Goal: Answer question/provide support: Share knowledge or assist other users

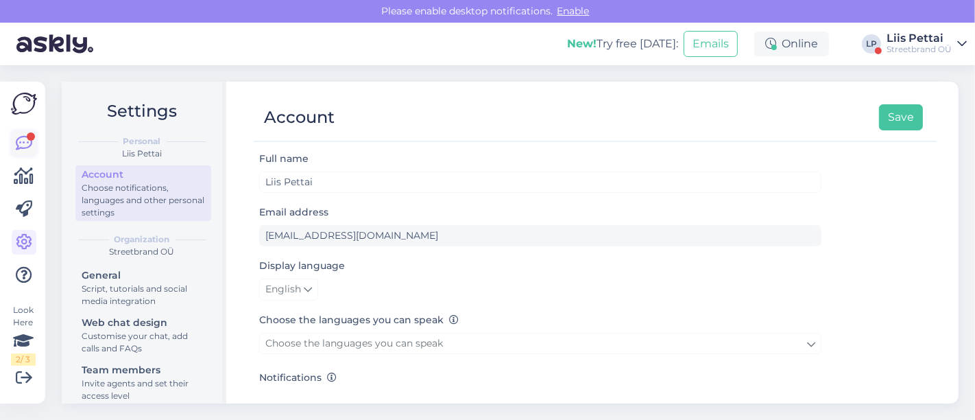
click at [21, 140] on icon at bounding box center [24, 143] width 16 height 16
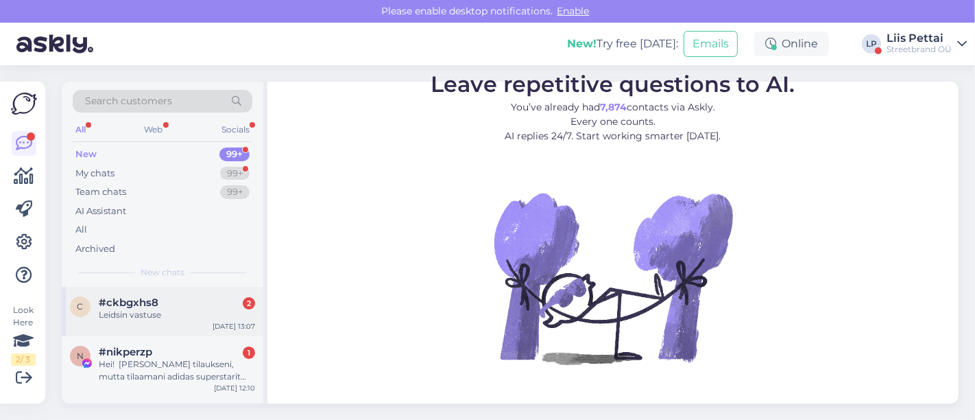
click at [119, 306] on span "#ckbgxhs8" at bounding box center [129, 302] width 60 height 12
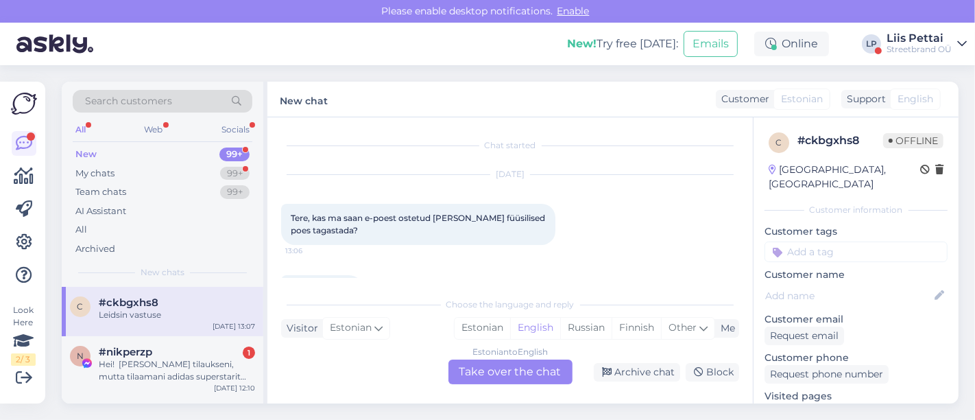
scroll to position [40, 0]
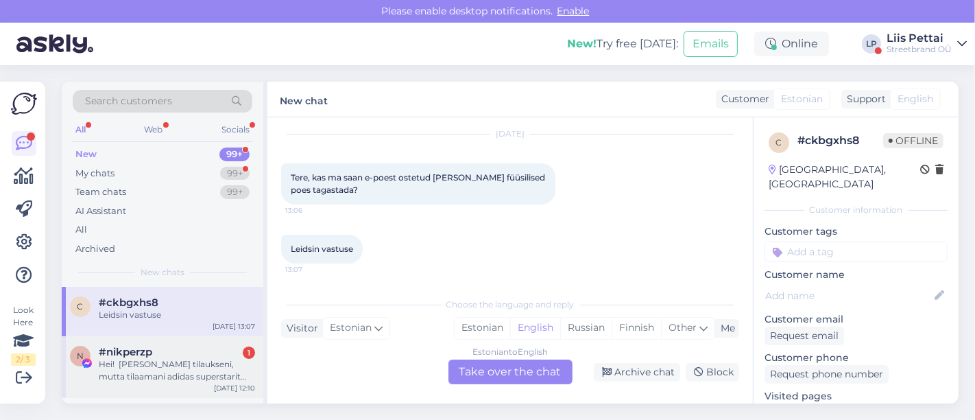
click at [202, 374] on div "Hei! [PERSON_NAME] tilaukseni, mutta tilaamani adidas superstarit ovat väärän v…" at bounding box center [177, 370] width 156 height 25
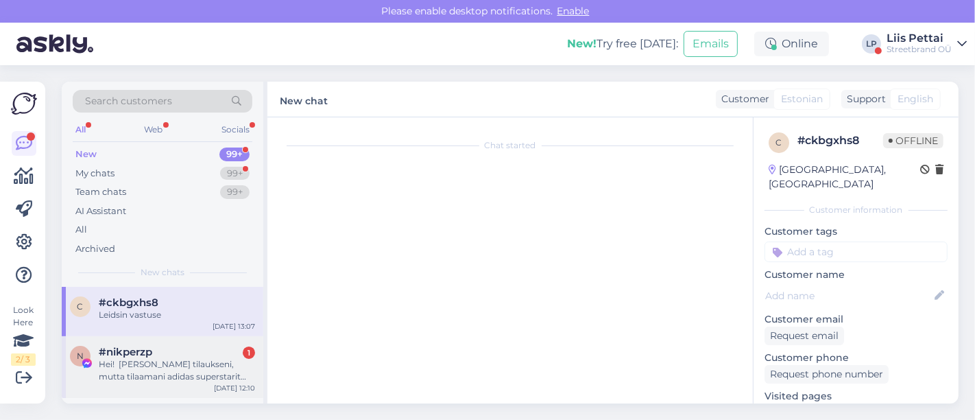
scroll to position [29, 0]
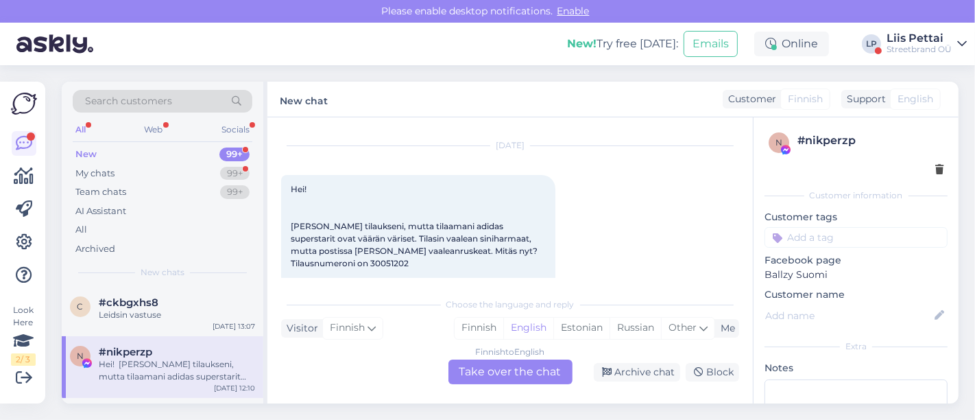
click at [491, 374] on div "Finnish to English Take over the chat" at bounding box center [510, 371] width 124 height 25
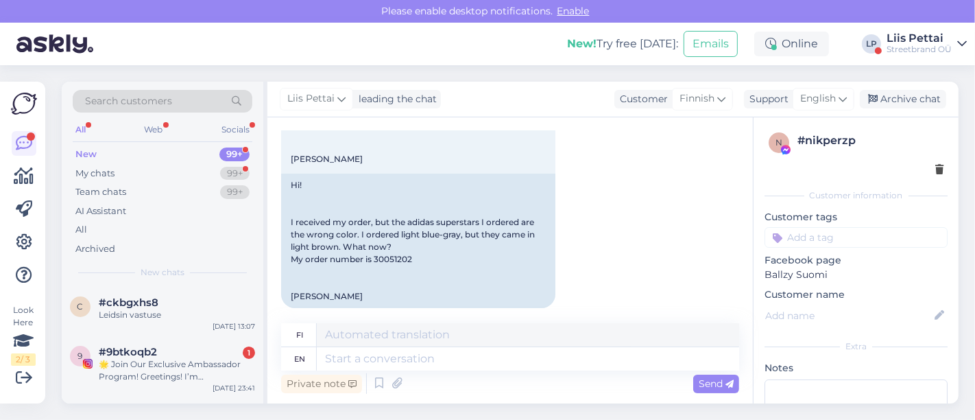
scroll to position [181, 0]
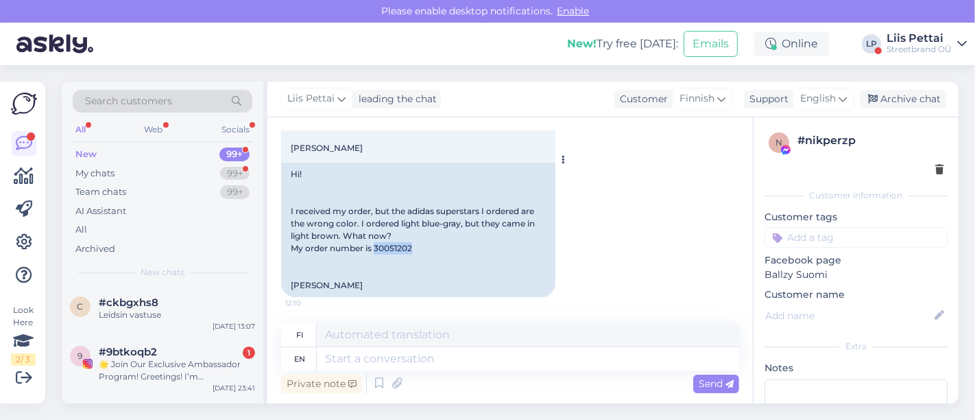
drag, startPoint x: 374, startPoint y: 249, endPoint x: 440, endPoint y: 245, distance: 65.9
click at [440, 245] on div "Hi! I received my order, but the adidas superstars I ordered are the wrong colo…" at bounding box center [418, 229] width 274 height 134
copy div "30051202"
click at [391, 358] on textarea at bounding box center [528, 358] width 422 height 23
type textarea "hey"
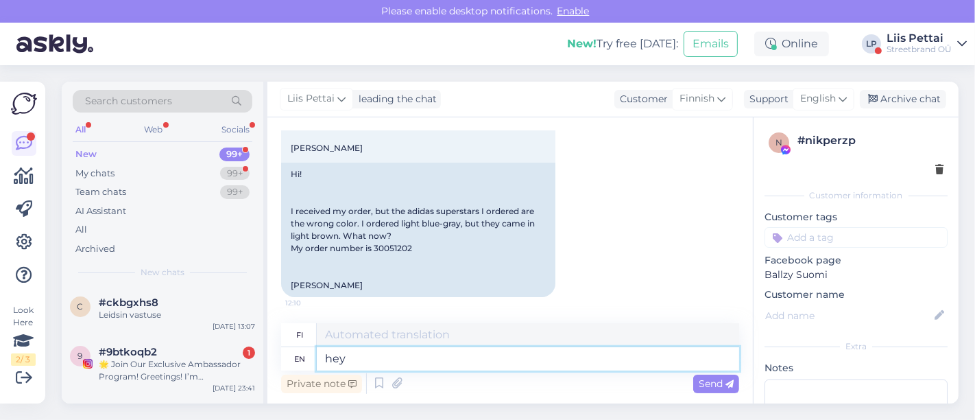
type textarea "Hei"
type textarea "hey"
click at [21, 208] on icon at bounding box center [24, 209] width 16 height 16
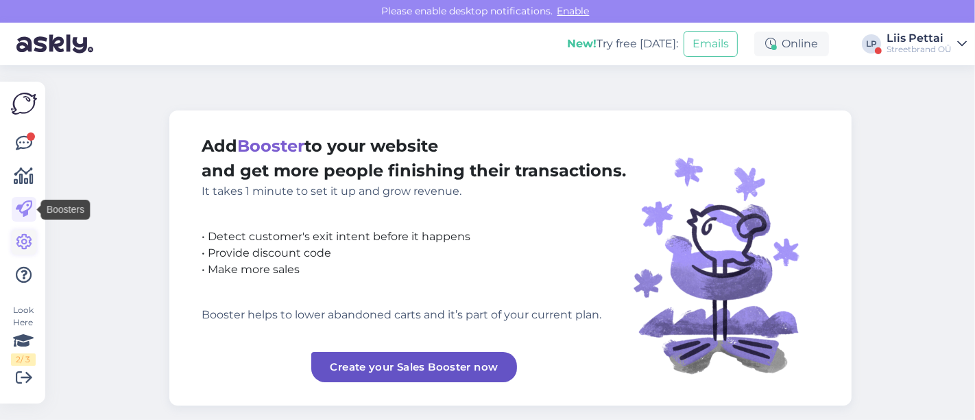
click at [19, 237] on icon at bounding box center [24, 242] width 16 height 16
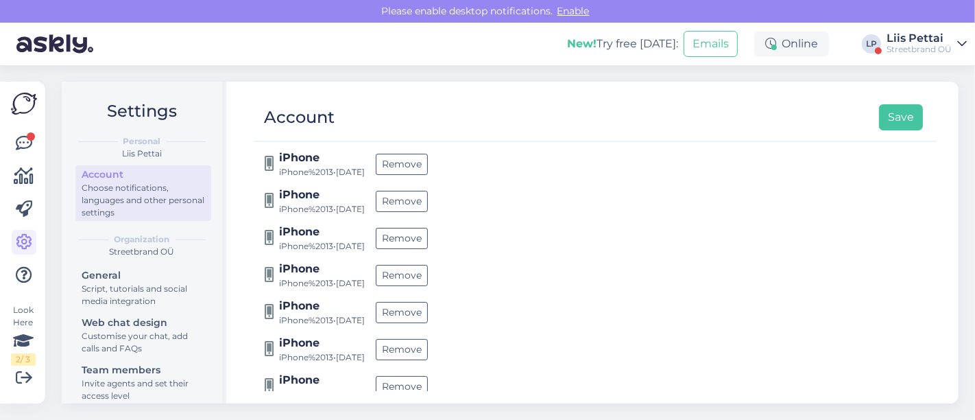
scroll to position [1078, 0]
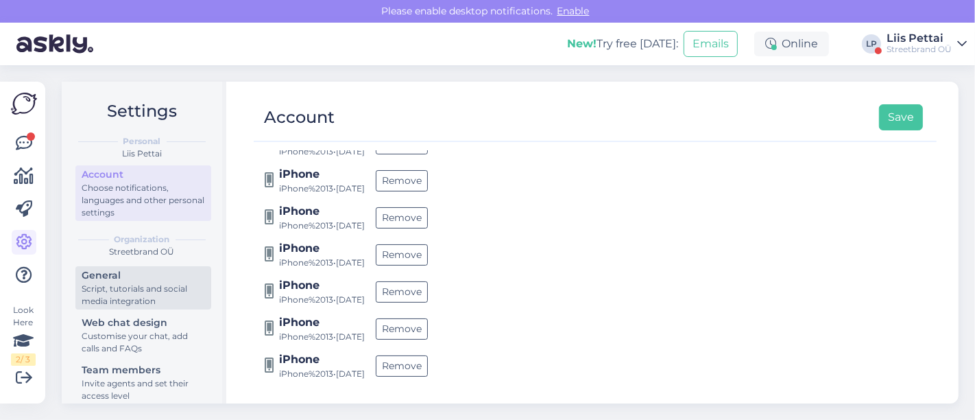
click at [104, 282] on link "General Script, tutorials and social media integration" at bounding box center [143, 287] width 136 height 43
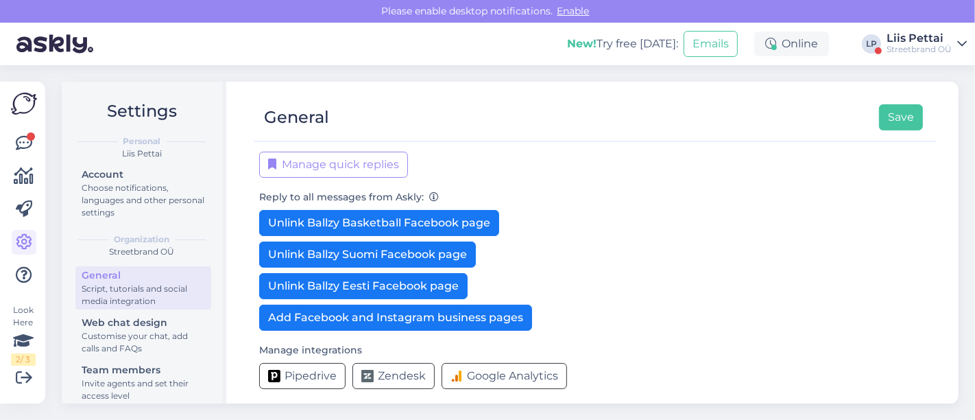
scroll to position [336, 0]
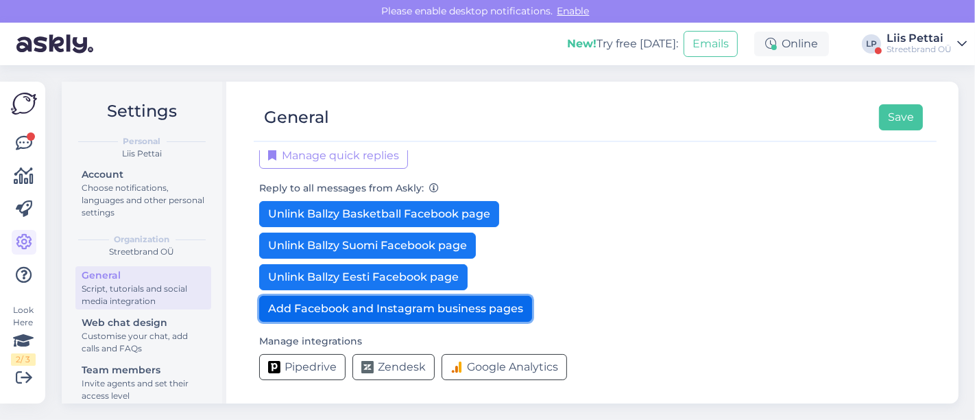
click at [417, 320] on button "Add Facebook and Instagram business pages" at bounding box center [395, 308] width 273 height 26
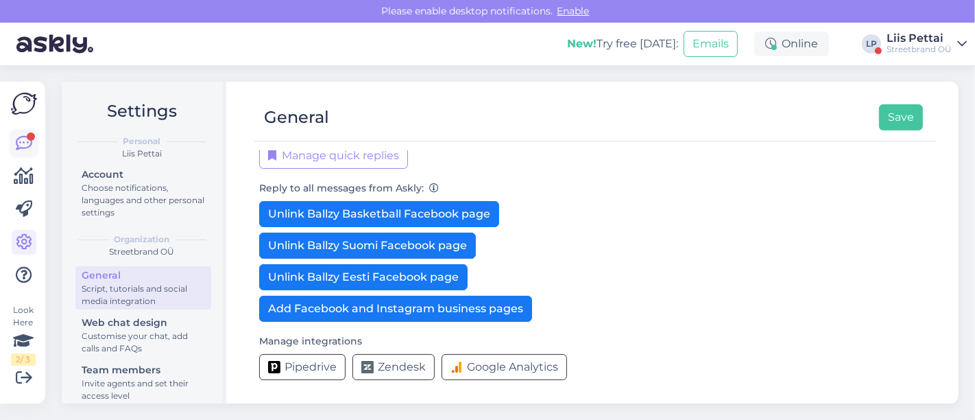
click at [32, 140] on link at bounding box center [24, 143] width 25 height 25
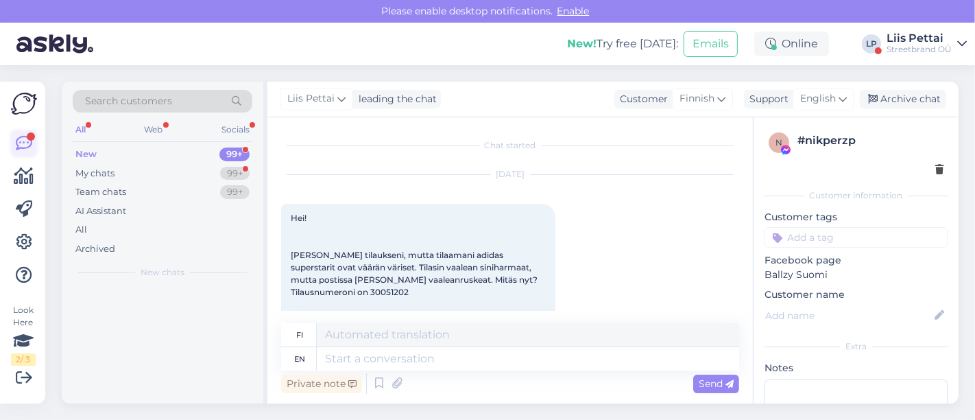
scroll to position [29, 0]
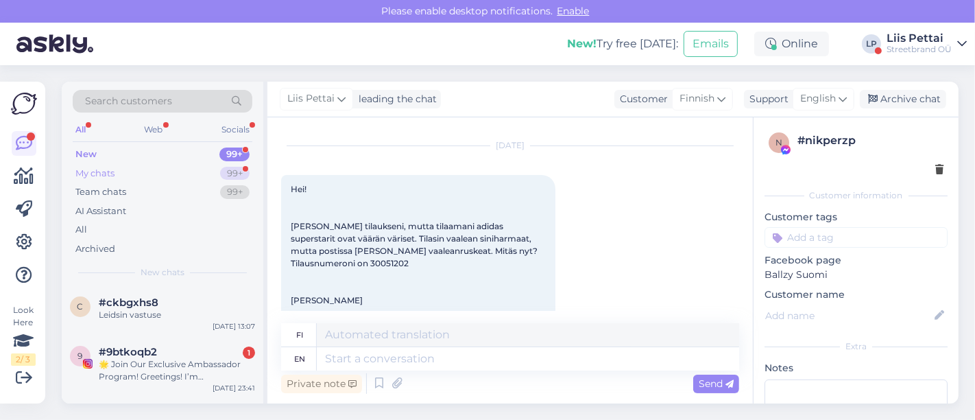
click at [130, 177] on div "My chats 99+" at bounding box center [163, 173] width 180 height 19
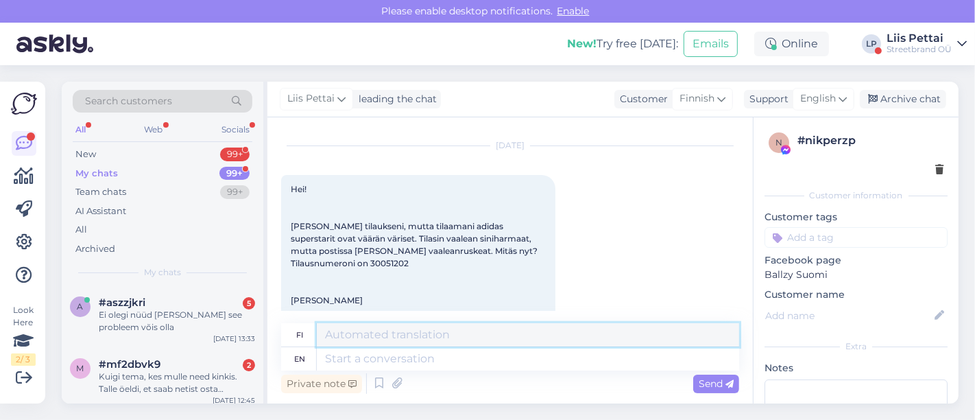
click at [352, 345] on textarea at bounding box center [528, 334] width 422 height 23
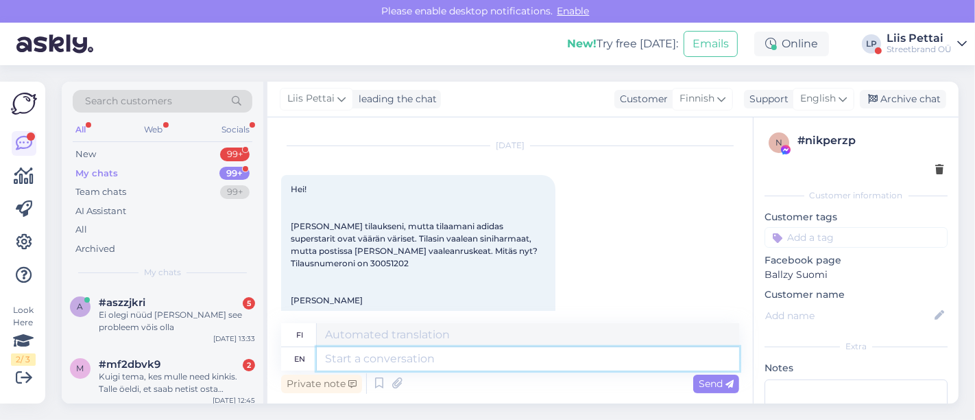
click at [352, 361] on textarea at bounding box center [528, 358] width 422 height 23
type textarea "Hey"
type textarea "Hei"
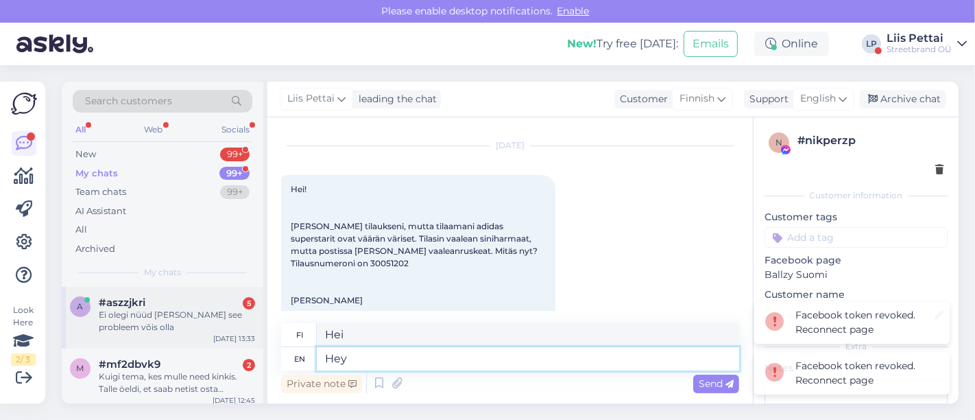
type textarea "Hey"
click at [192, 326] on div "Ei olegi nüüd [PERSON_NAME] see probleem võis olla" at bounding box center [177, 320] width 156 height 25
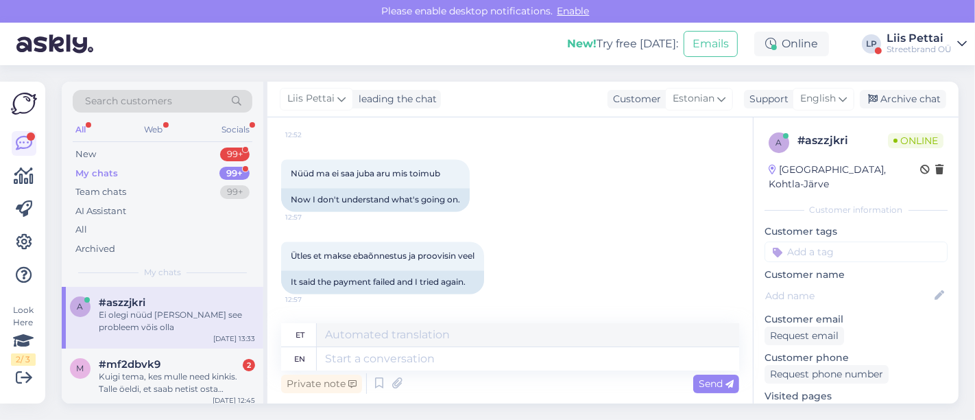
scroll to position [2397, 0]
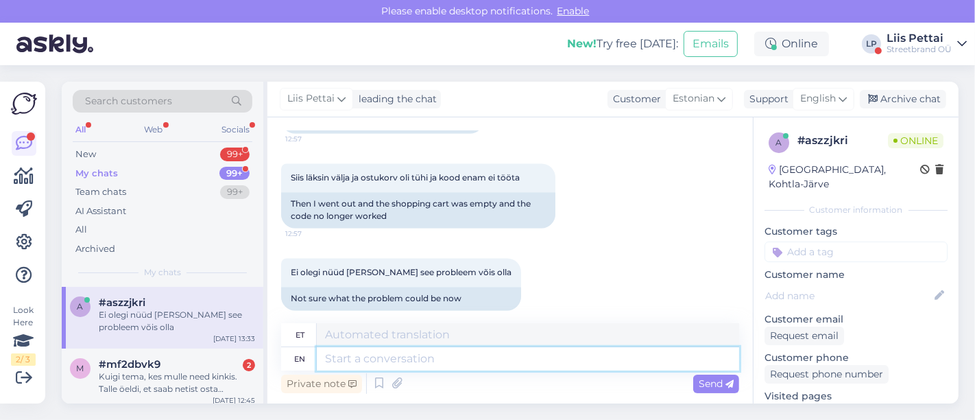
click at [640, 359] on textarea at bounding box center [528, 358] width 422 height 23
click at [184, 384] on div "Kuigi tema, kes mulle need kinkis. Talle öeldi, et saab netist osta nendega [PE…" at bounding box center [177, 382] width 156 height 25
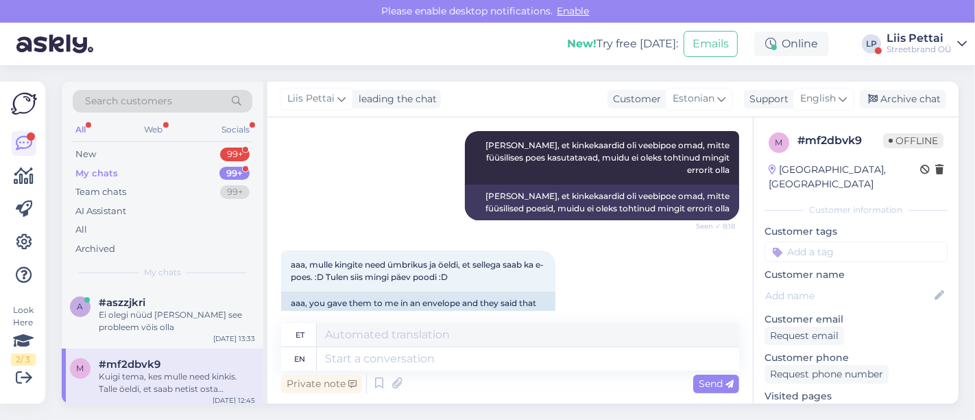
scroll to position [383, 0]
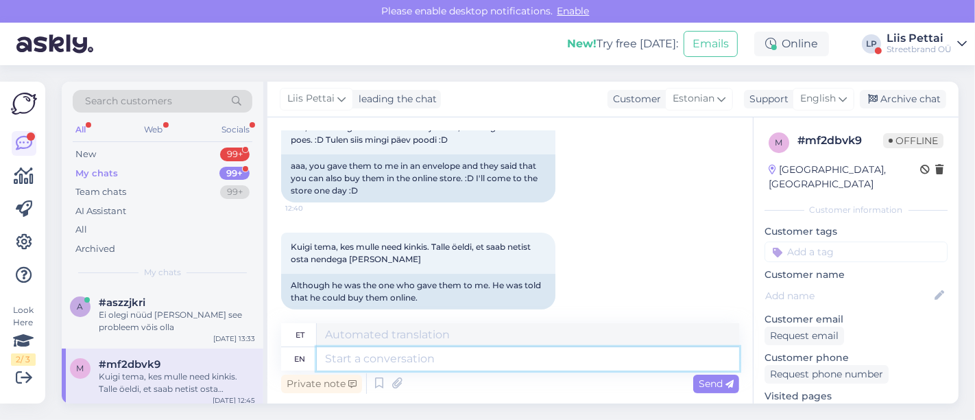
click at [587, 359] on textarea at bounding box center [528, 358] width 422 height 23
type textarea "kahjuks"
type textarea "kahjuks veebipoe ja f"
type textarea "kahjuks veebipoe"
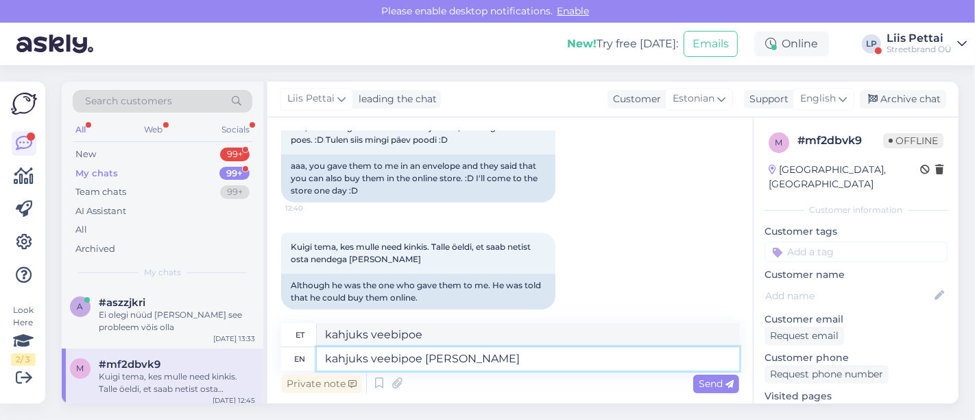
type textarea "kahjuks veebipoe ja füü"
type textarea "kahjuks veebipoe ja"
type textarea "kahjuks veebipoe ja füüsilise [PERSON_NAME] ki"
type textarea "kahjuks veebipoe [PERSON_NAME]"
type textarea "kahjuks veebipoe ja füüsilise [PERSON_NAME] kinkekaardid on"
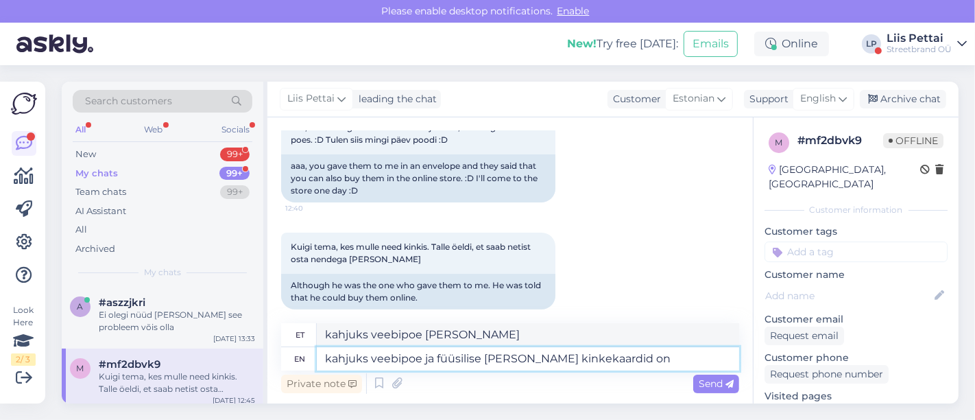
type textarea "kahjuks veebipoe [PERSON_NAME] kinkekaardid"
type textarea "kahjuks veebipoe ja füüsilise [PERSON_NAME] kinkekaardid on erine"
type textarea "kahjuks veebipoe [PERSON_NAME] kinkekaardid on"
type textarea "kahjuks veebipoe ja füüsilise [PERSON_NAME] kinkekaardid on erinevad, ka"
type textarea "kahjuks veebipoe [PERSON_NAME] kinkekaardid on erinevad,"
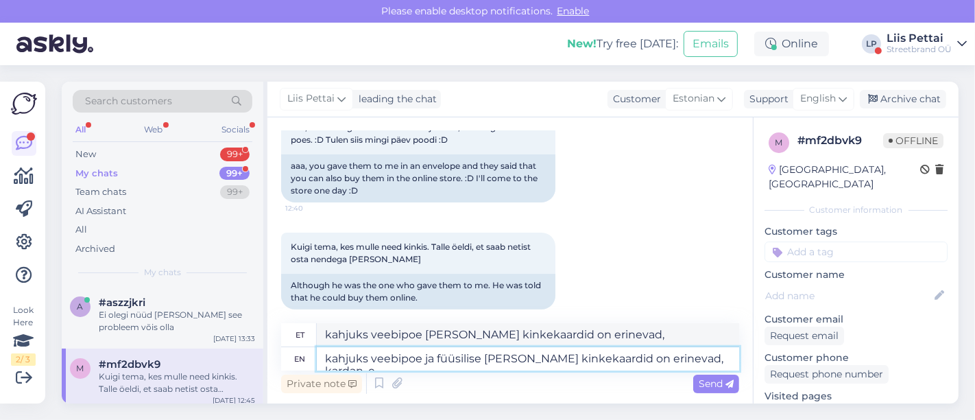
type textarea "kahjuks veebipoe ja füüsilise [PERSON_NAME] kinkekaardid on erinevad, kardan, et"
type textarea "kahjuks veebipoe [PERSON_NAME] kinkekaardid on erinevad, kardan,"
type textarea "kahjuks veebipoe ja füüsilise [PERSON_NAME] kinkekaardid on erinevad, kardan, e…"
type textarea "kahjuks veebipoe [PERSON_NAME] kinkekaardid on erinevad, kardan, et"
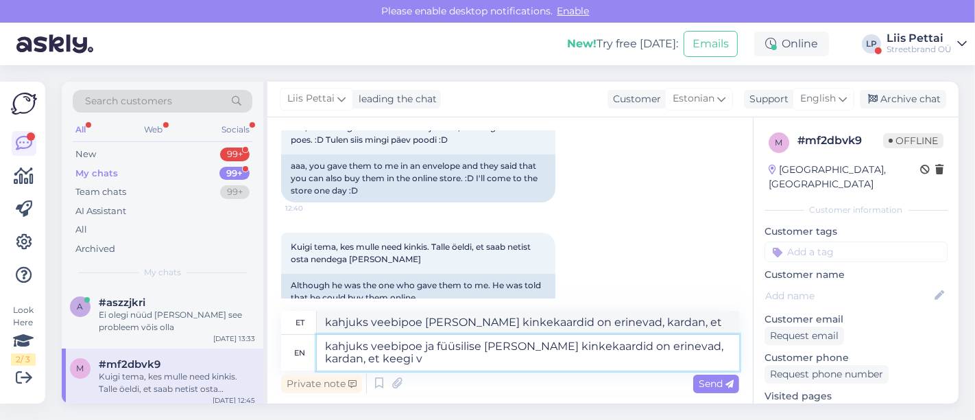
type textarea "kahjuks veebipoe ja füüsilise [PERSON_NAME] kinkekaardid on erinevad, kardan, e…"
type textarea "kahjuks veebipoe [PERSON_NAME] kinkekaardid on erinevad, kardan, et [PERSON_NAM…"
type textarea "kahjuks veebipoe ja füüsilise [PERSON_NAME] kinkekaardid on erinevad, kardan, e…"
type textarea "kahjuks veebipoe [PERSON_NAME] kinkekaardid on erinevad, kardan, et keegi võis"
type textarea "kahjuks veebipoe ja füüsilise [PERSON_NAME] kinkekaardid on erinevad, kardan, e…"
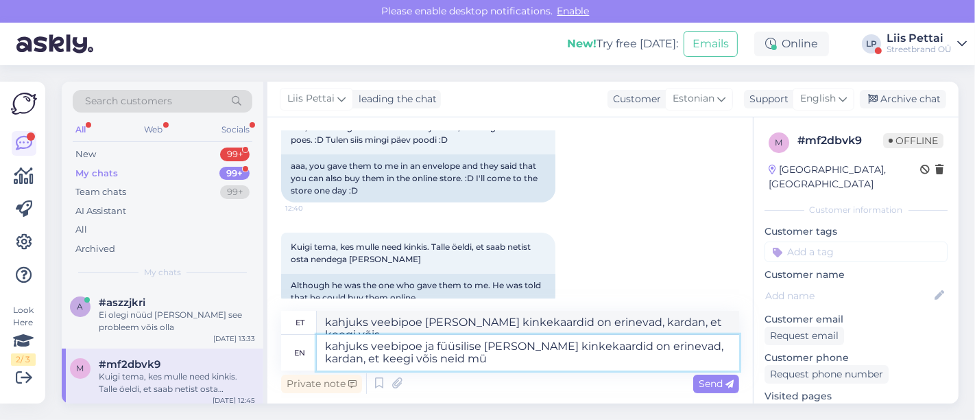
type textarea "kahjuks veebipoe [PERSON_NAME] kinkekaardid on erinevad, kardan, et keegi võis …"
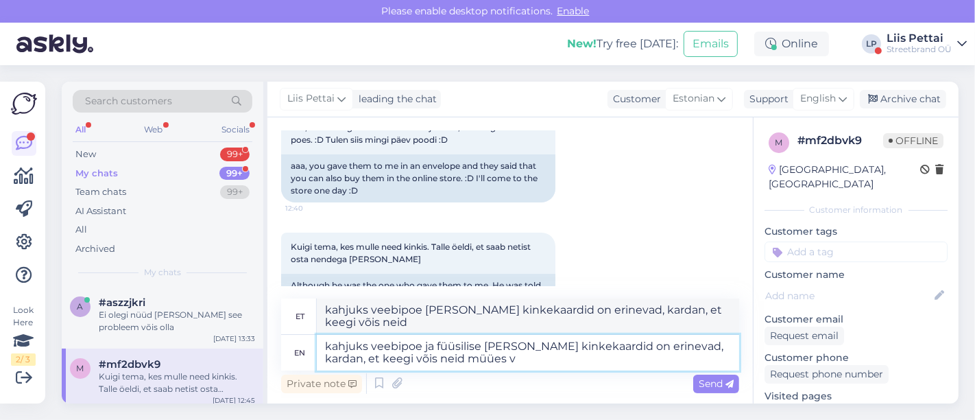
type textarea "kahjuks veebipoe ja füüsilise [PERSON_NAME] kinkekaardid on erinevad, kardan, e…"
type textarea "kahjuks veebipoe [PERSON_NAME] kinkekaardid on erinevad, kardan, et keegi võis …"
type textarea "kahjuks veebipoe ja füüsilise [PERSON_NAME] kinkekaardid on erinevad, kardan, e…"
type textarea "kahjuks veebipoe [PERSON_NAME] kinkekaardid on erinevad, kardan, et keegi võis …"
type textarea "kahjuks veebipoe ja füüsilise [PERSON_NAME] kinkekaardid on erinevad, kardan, e…"
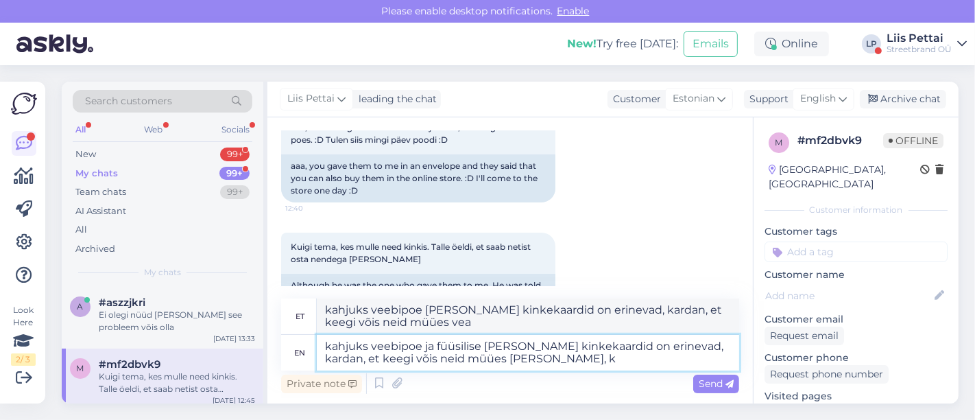
type textarea "kahjuks veebipoe [PERSON_NAME] kinkekaardid on erinevad, kardan, et keegi võis …"
type textarea "kahjuks veebipoe ja füüsilise [PERSON_NAME] kinkekaardid on erinevad, kardan, e…"
type textarea "kahjuks veebipoe [PERSON_NAME] kinkekaardid on erinevad, kardan, et keegi võis …"
type textarea "kahjuks veebipoe ja füüsilise [PERSON_NAME] kinkekaardid on erinevad, kardan, e…"
type textarea "kahjuks veebipoe ja füüsilised [PERSON_NAME] kinkekaardid on erinevad, kardan, …"
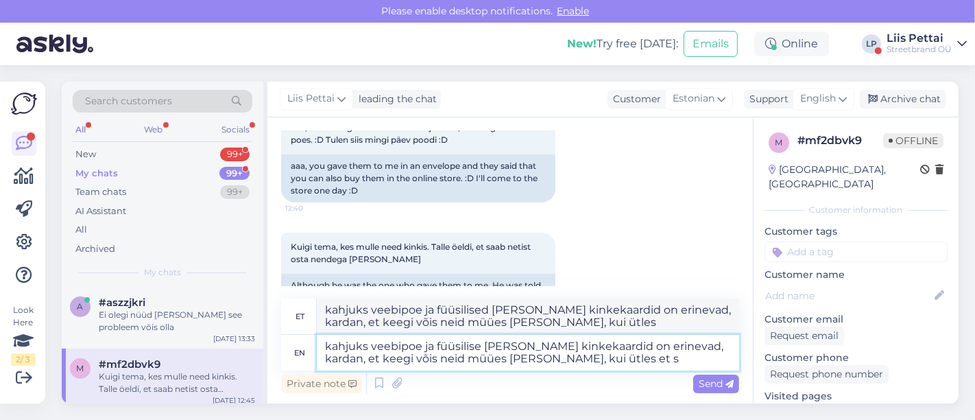
type textarea "kahjuks veebipoe ja füüsilise [PERSON_NAME] kinkekaardid on erinevad, kardan, e…"
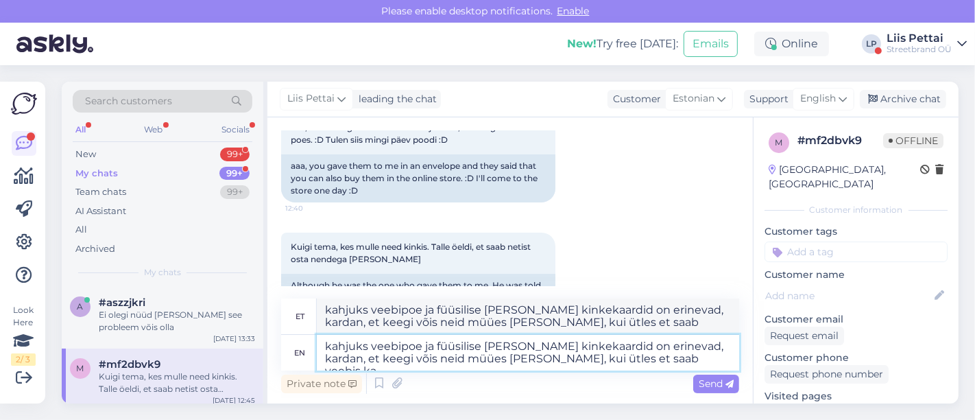
type textarea "kahjuks veebipoe ja füüsilise [PERSON_NAME] kinkekaardid on erinevad, kardan, e…"
type textarea "kahjuks veebipoe [PERSON_NAME] kinkekaardid on erinevad, kardan, et keegi võis …"
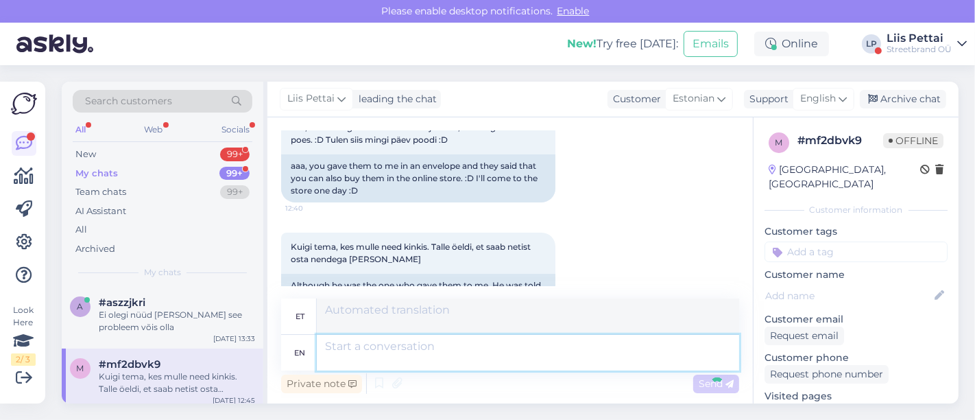
scroll to position [514, 0]
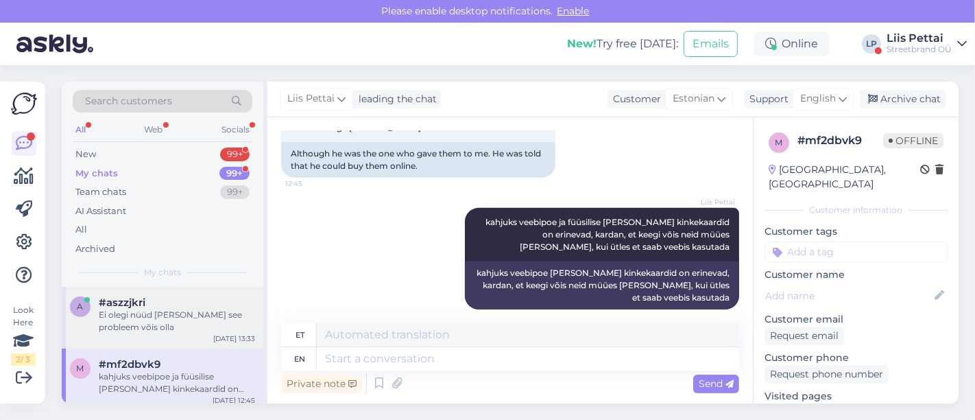
click at [115, 308] on div "#aszzjkri Ei olegi nüüd [PERSON_NAME] see probleem võis olla" at bounding box center [177, 314] width 156 height 37
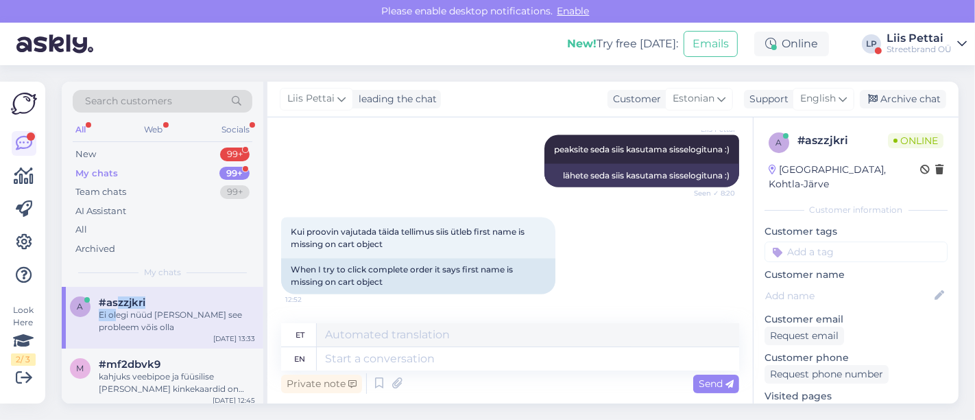
scroll to position [2081, 0]
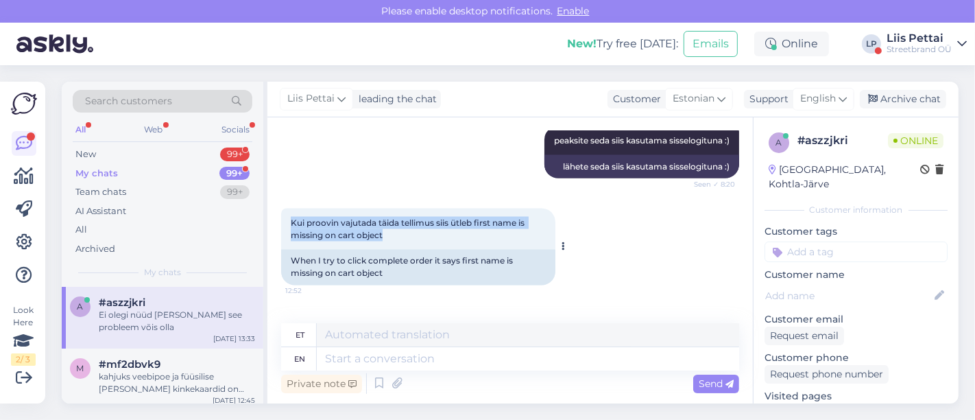
drag, startPoint x: 282, startPoint y: 204, endPoint x: 421, endPoint y: 220, distance: 140.1
click at [421, 220] on div "Kui proovin vajutada täida tellimus siis ütleb first name is missing on cart ob…" at bounding box center [418, 228] width 274 height 41
copy span "Kui proovin vajutada täida tellimus siis ütleb first name is missing on cart ob…"
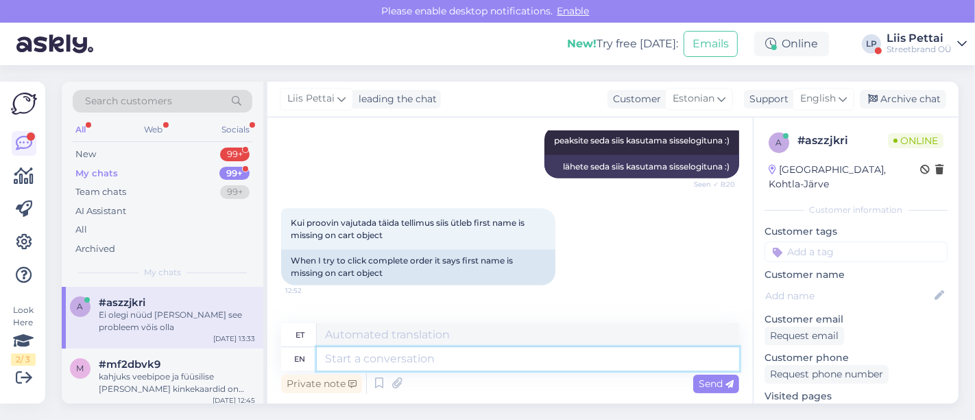
click at [496, 363] on textarea at bounding box center [528, 358] width 422 height 23
type textarea "püüan aru"
type textarea "püaan"
type textarea "püüan aru s"
type textarea "püaani aru"
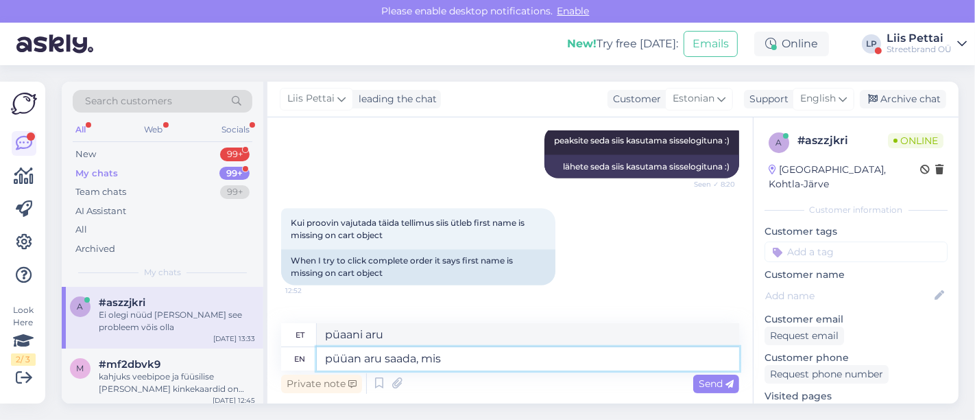
type textarea "püüan aru saada, mis"
type textarea "püaani aru saada"
type textarea "püüan aru saada, mis e"
type textarea "püaani aru saada, mis"
type textarea "püüan aru saada, mis error s"
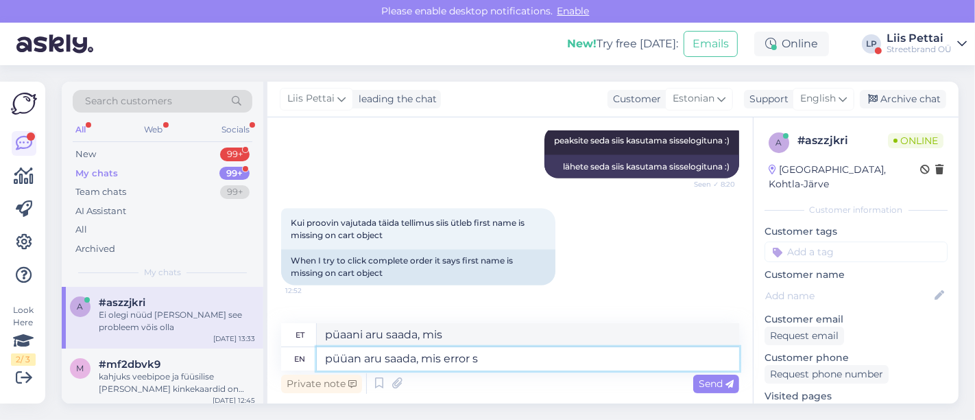
type textarea "püaani aru saada, mis viga"
type textarea "püüan aru saada, mis error [PERSON_NAME]"
type textarea "An aru saada, mis error püüa seda"
type textarea "püüan aru saada, mis error seda tekitab"
type textarea "an aru saada, mis error seda püüa [PERSON_NAME]"
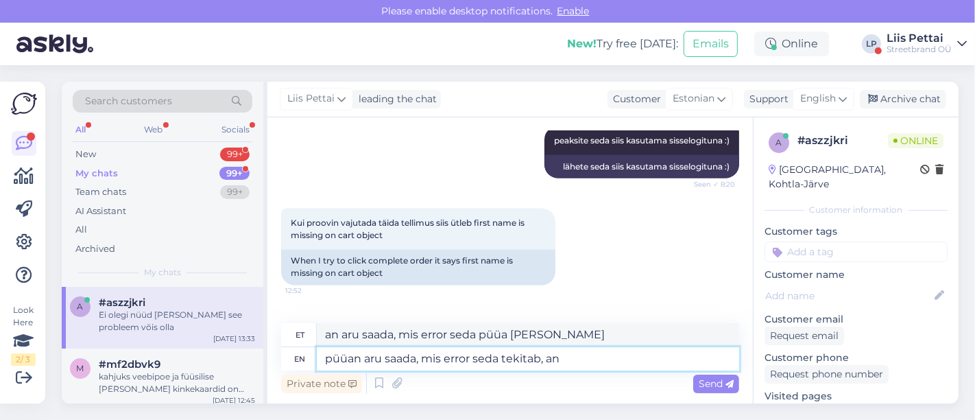
type textarea "püüan aru saada, mis error seda tekitab, [PERSON_NAME]"
type textarea "an aru saada, mis error seda püüa [PERSON_NAME],"
type textarea "püüan aru saada, mis error seda tekitab, [PERSON_NAME] t"
type textarea "an aru saada, mis error seda püüa [PERSON_NAME], [PERSON_NAME]"
type textarea "püüan aru saada, mis error seda tekitab, [PERSON_NAME] teile u"
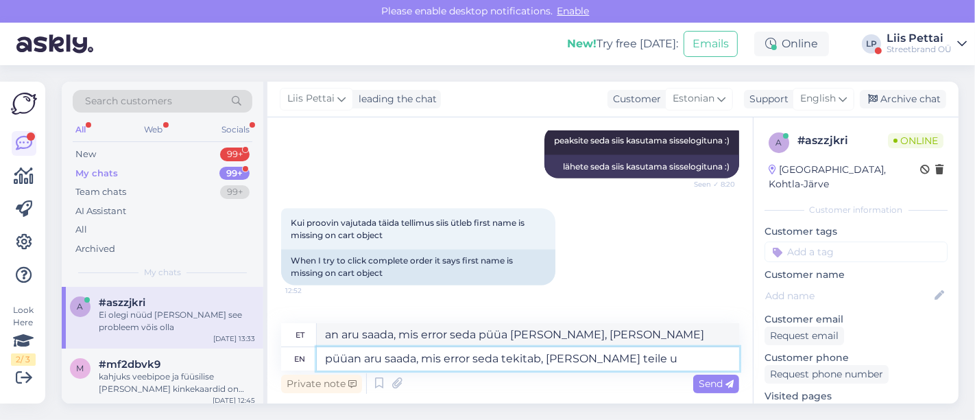
type textarea "an aru saada, mis error seda püüa [PERSON_NAME], [PERSON_NAME] teile"
type textarea "püüan aru saada, mis error seda tekitab, [PERSON_NAME] teile uue k"
type textarea "An aru saada, mis error seda püüa [PERSON_NAME], [PERSON_NAME] teile uue"
type textarea "püüan aru saada, mis error seda tekitab, [PERSON_NAME] teile uue koodi ka"
type textarea "[PERSON_NAME], mis error seda püüa [PERSON_NAME] teile uue koodi ka"
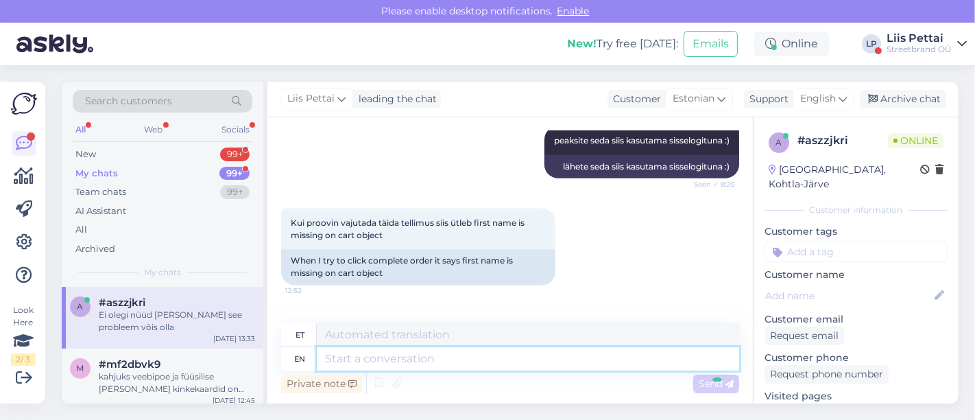
scroll to position [2504, 0]
